Goal: Navigation & Orientation: Find specific page/section

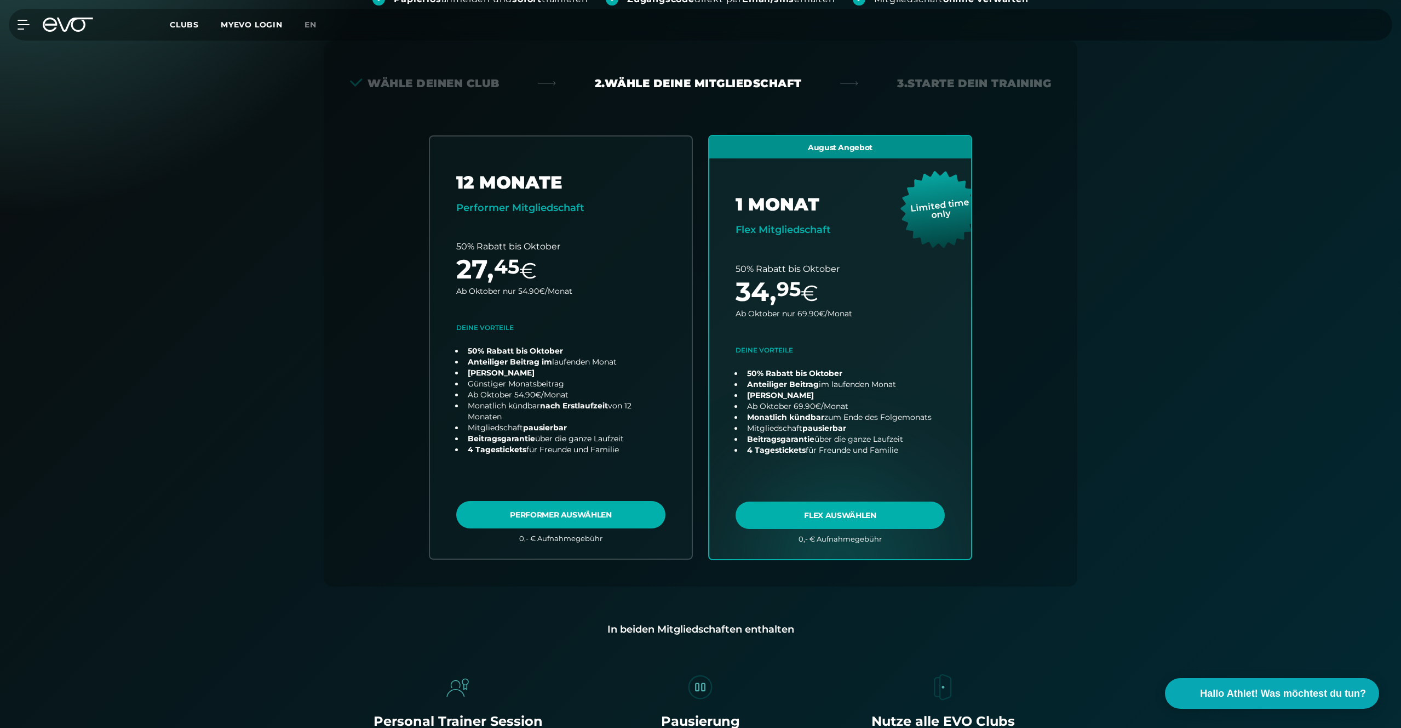
scroll to position [126, 0]
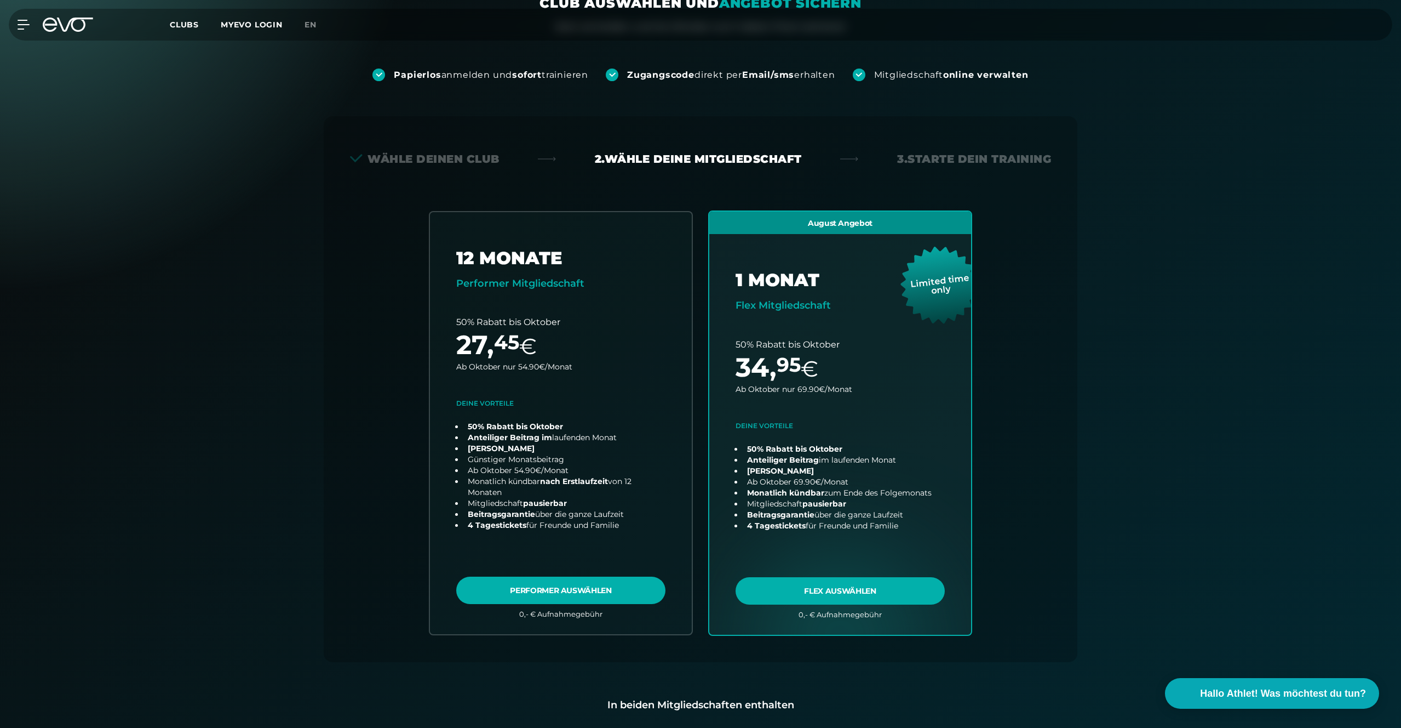
click at [474, 163] on div "Wähle deinen Club" at bounding box center [425, 158] width 150 height 15
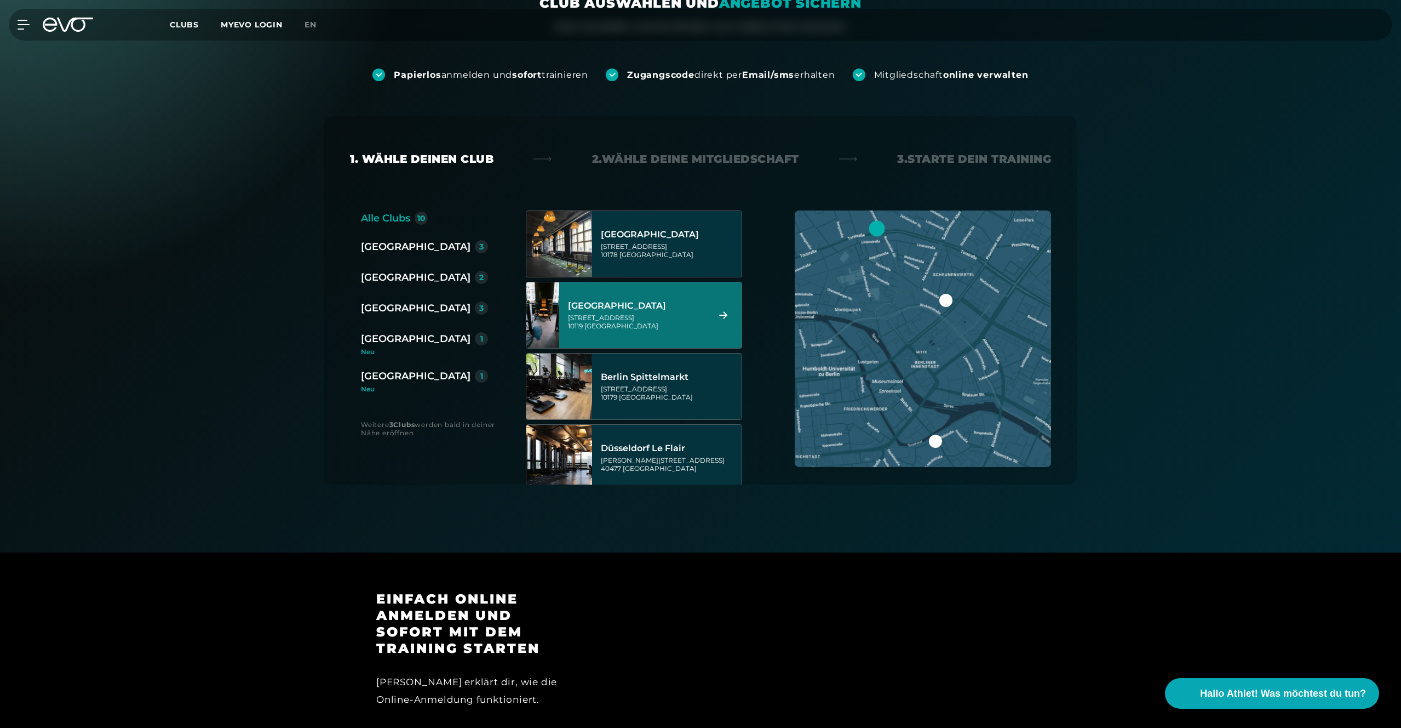
click at [665, 301] on div "[GEOGRAPHIC_DATA]" at bounding box center [637, 305] width 138 height 11
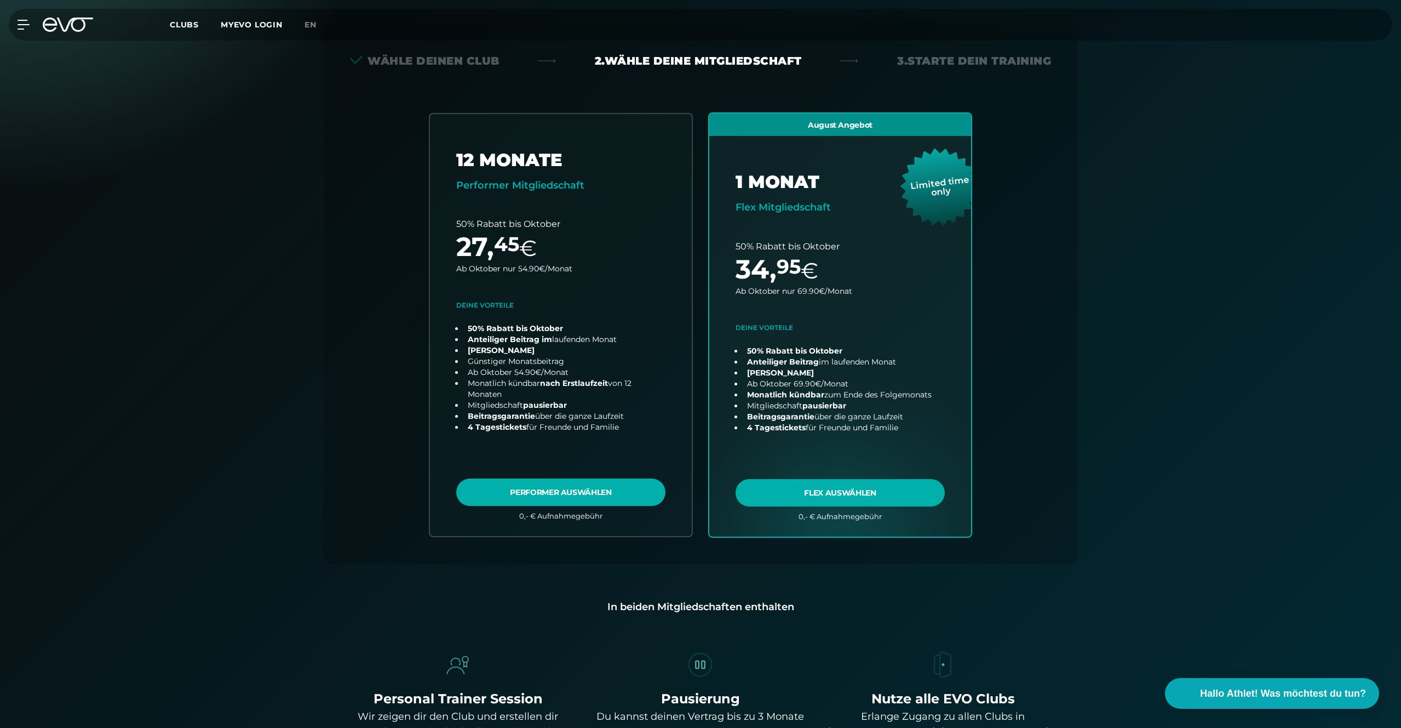
scroll to position [242, 0]
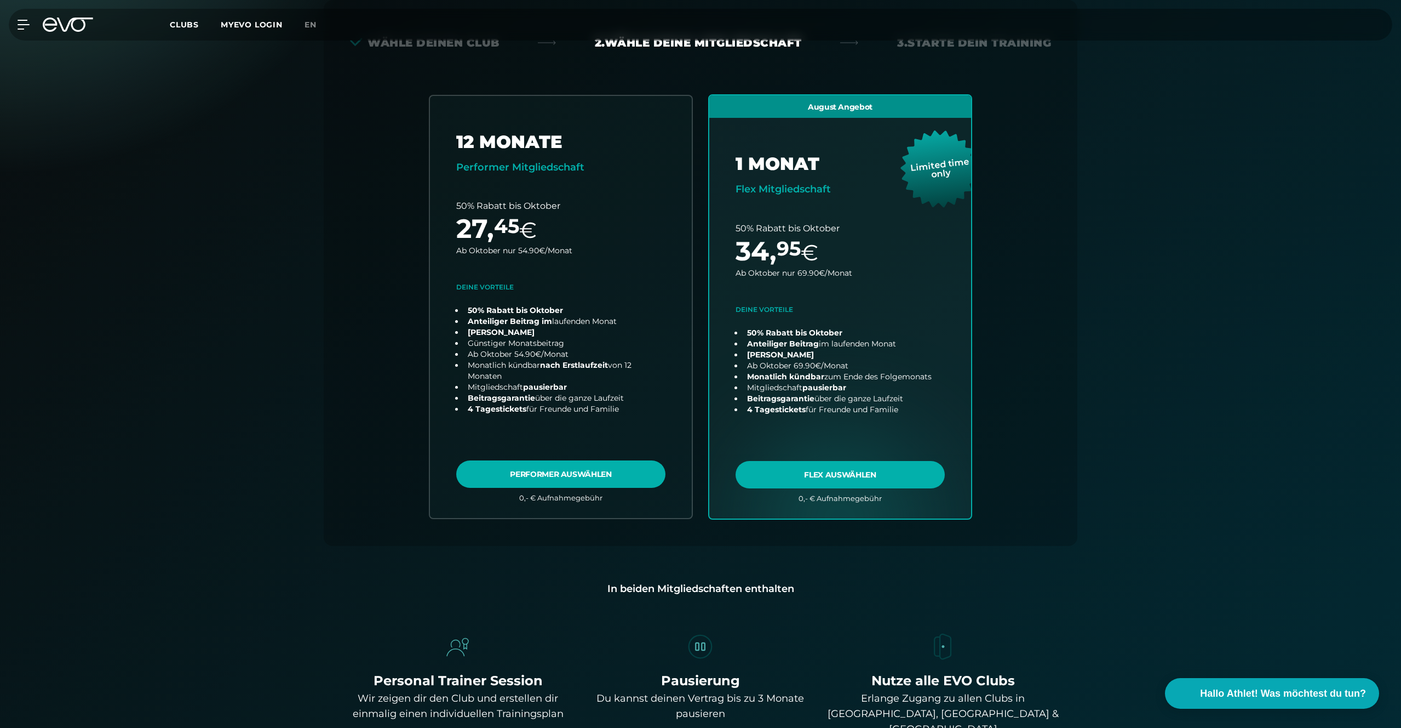
click at [470, 47] on div "MyEVO Login Über EVO Mitgliedschaften Probetraining TAGESPASS EVO Studios [GEOG…" at bounding box center [700, 24] width 1401 height 49
click at [472, 43] on div "MyEVO Login Über EVO Mitgliedschaften Probetraining TAGESPASS EVO Studios [GEOG…" at bounding box center [700, 24] width 1401 height 49
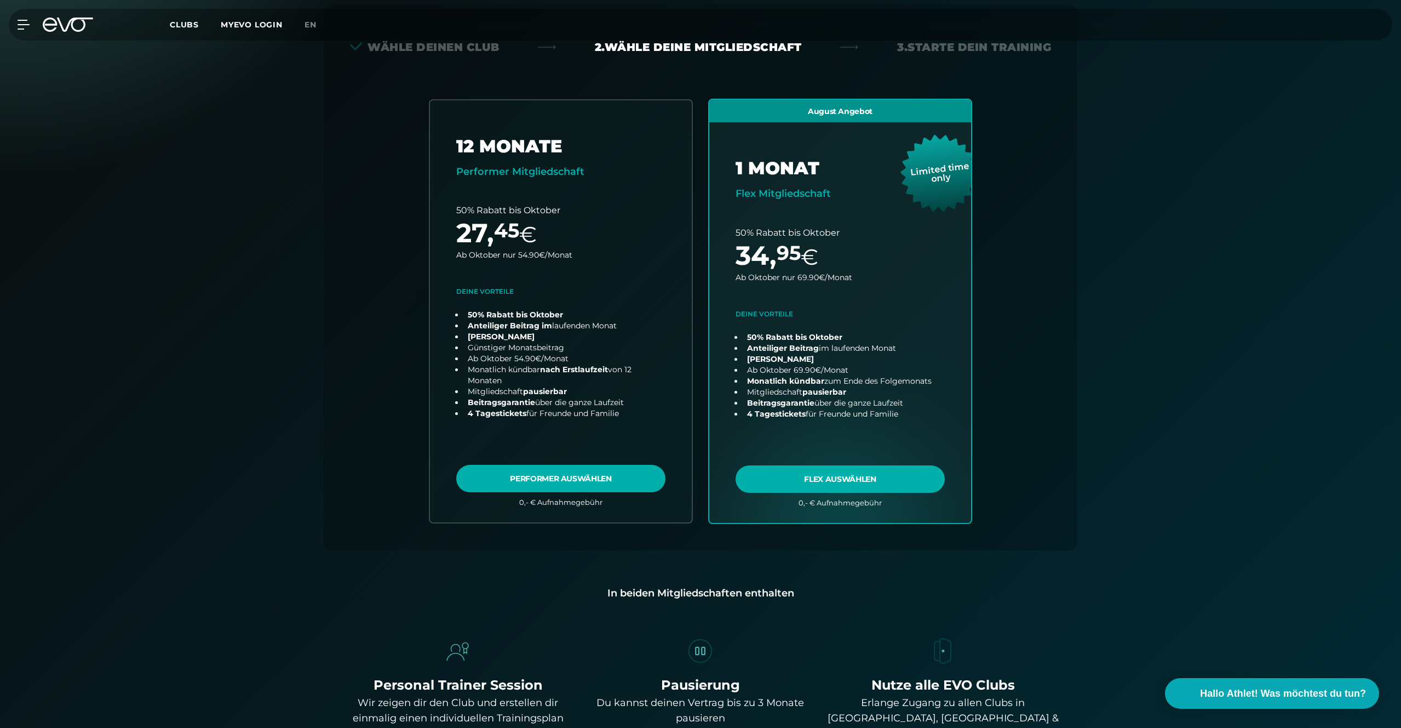
scroll to position [237, 0]
click at [471, 47] on div "MyEVO Login Über EVO Mitgliedschaften Probetraining TAGESPASS EVO Studios [GEOG…" at bounding box center [700, 24] width 1401 height 49
click at [484, 47] on div "MyEVO Login Über EVO Mitgliedschaften Probetraining TAGESPASS EVO Studios [GEOG…" at bounding box center [700, 24] width 1401 height 49
click at [484, 48] on div "MyEVO Login Über EVO Mitgliedschaften Probetraining TAGESPASS EVO Studios [GEOG…" at bounding box center [700, 24] width 1401 height 49
click at [462, 48] on div "MyEVO Login Über EVO Mitgliedschaften Probetraining TAGESPASS EVO Studios [GEOG…" at bounding box center [700, 24] width 1401 height 49
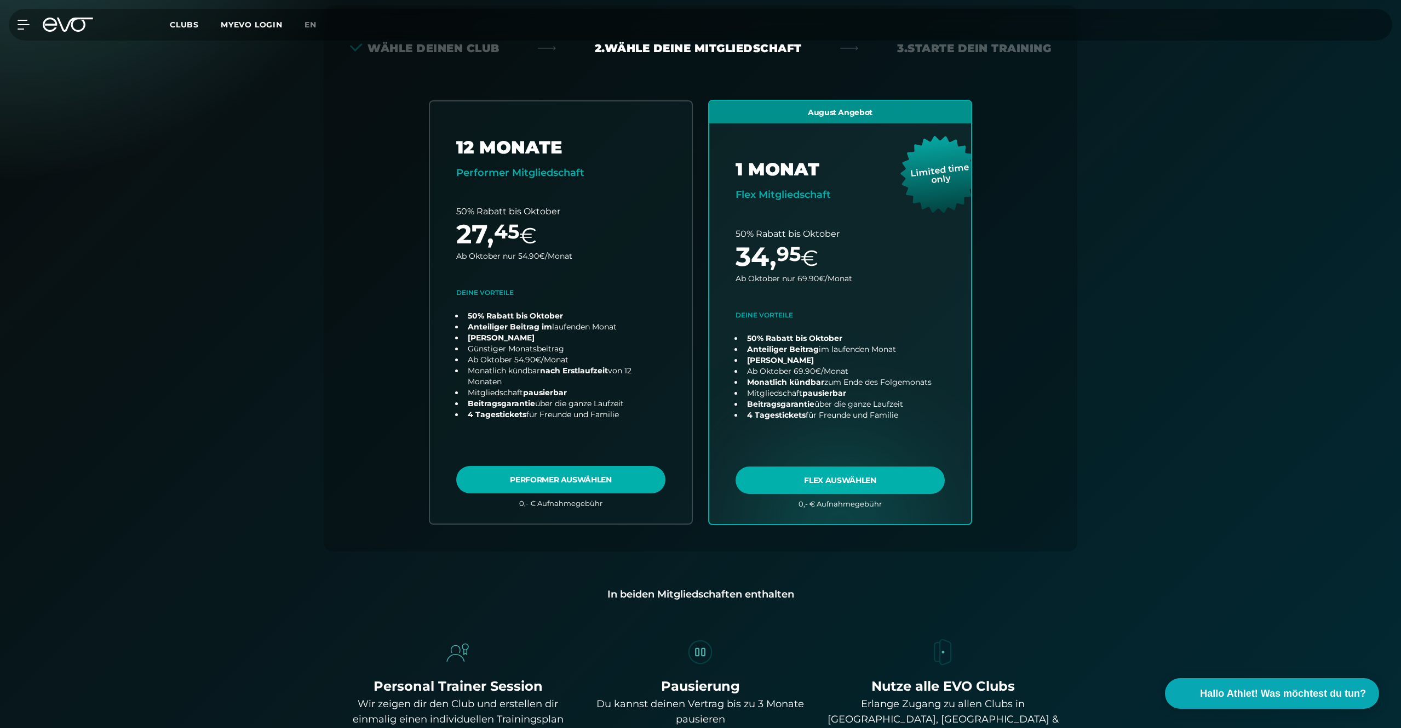
scroll to position [205, 0]
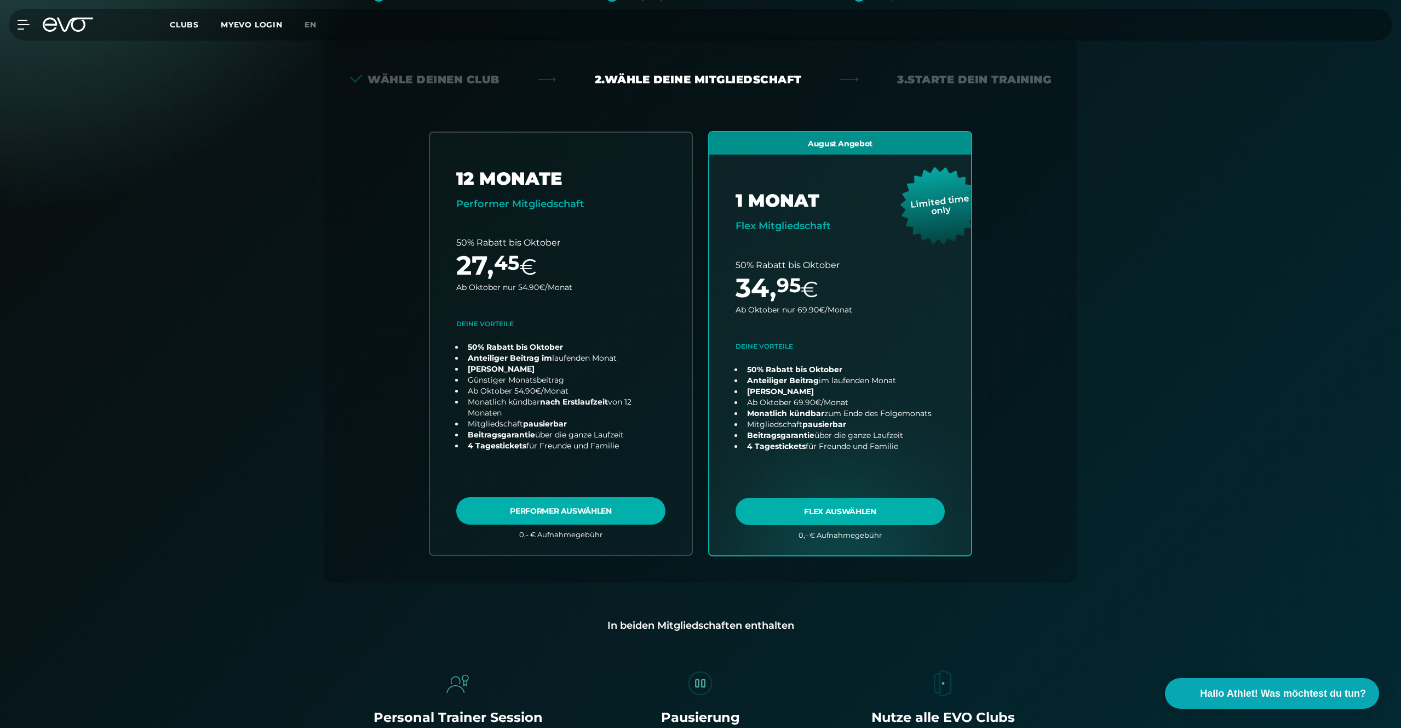
click at [382, 79] on div "Wähle deinen Club" at bounding box center [425, 79] width 150 height 15
